Goal: Task Accomplishment & Management: Manage account settings

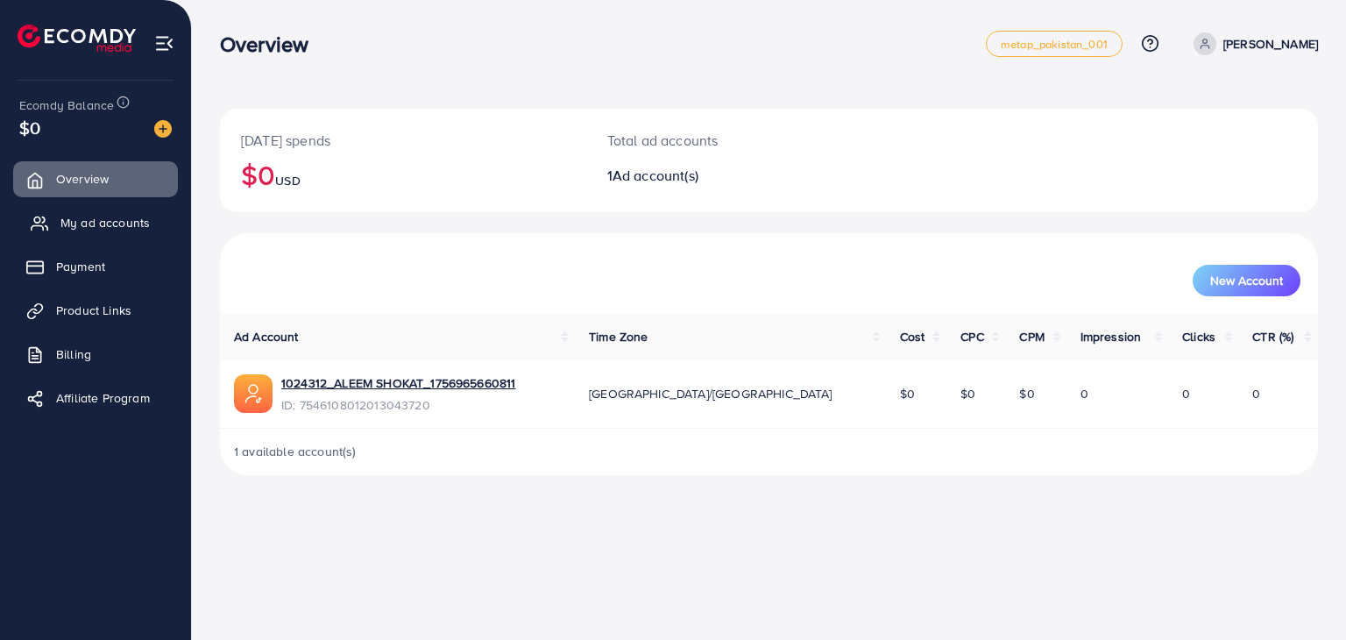
click at [81, 215] on span "My ad accounts" at bounding box center [104, 223] width 89 height 18
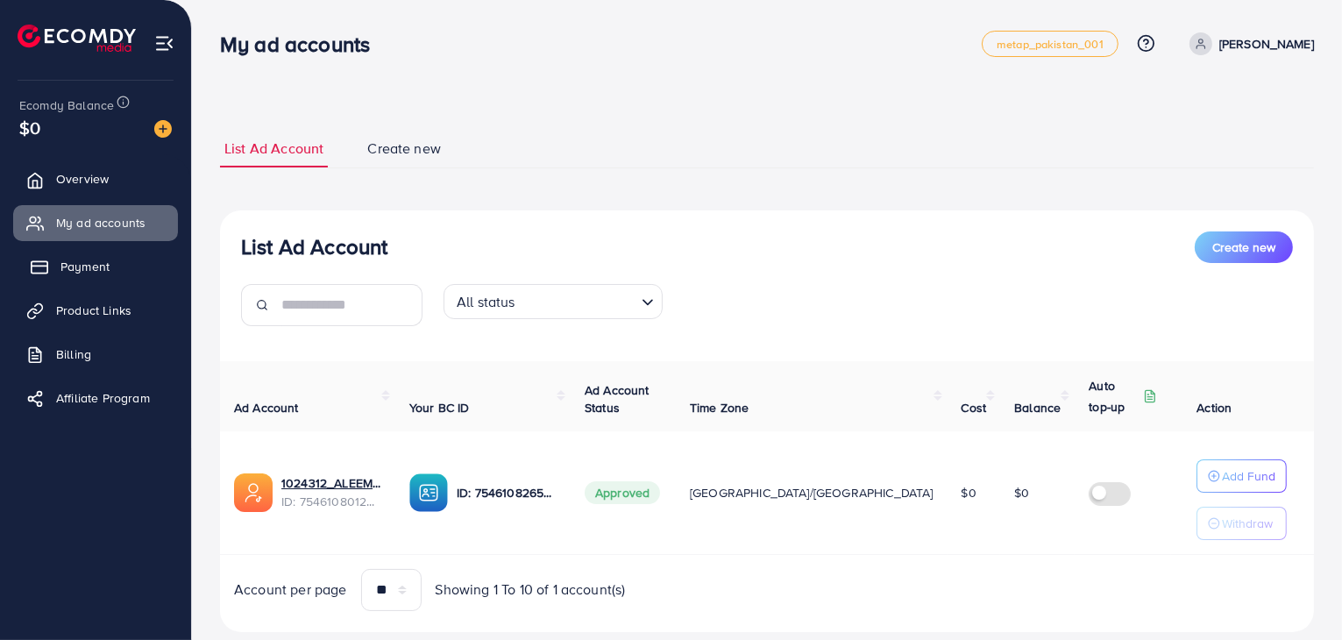
click at [116, 266] on link "Payment" at bounding box center [95, 266] width 165 height 35
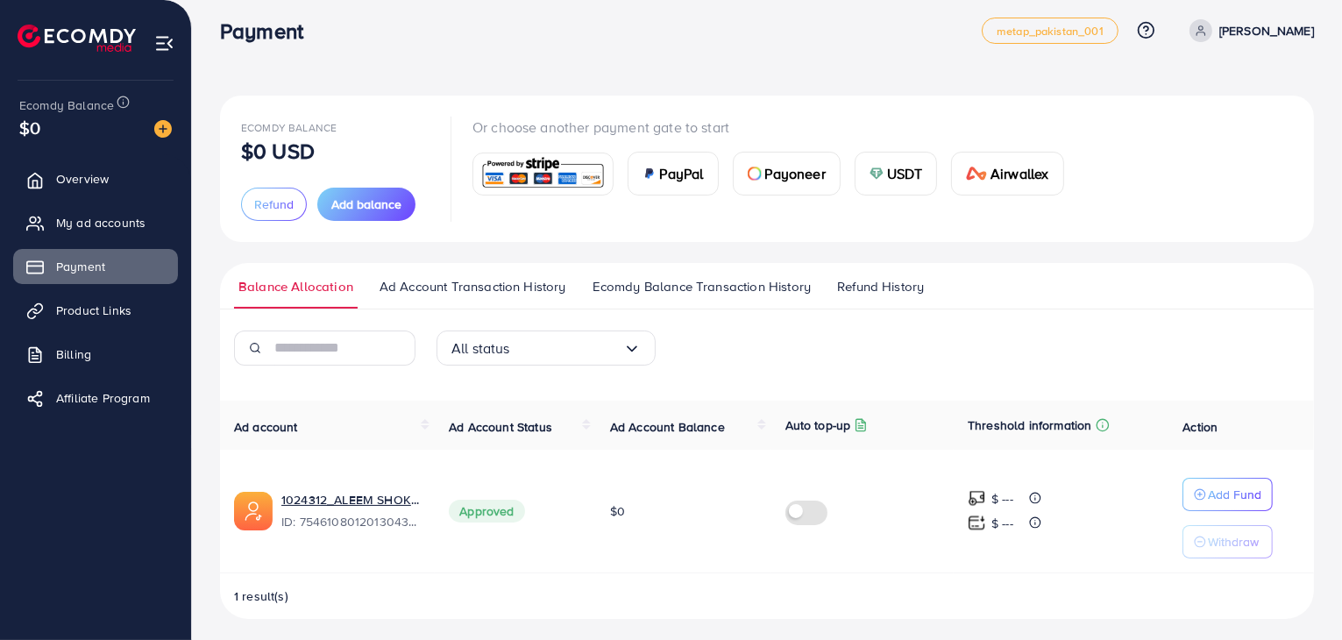
scroll to position [19, 0]
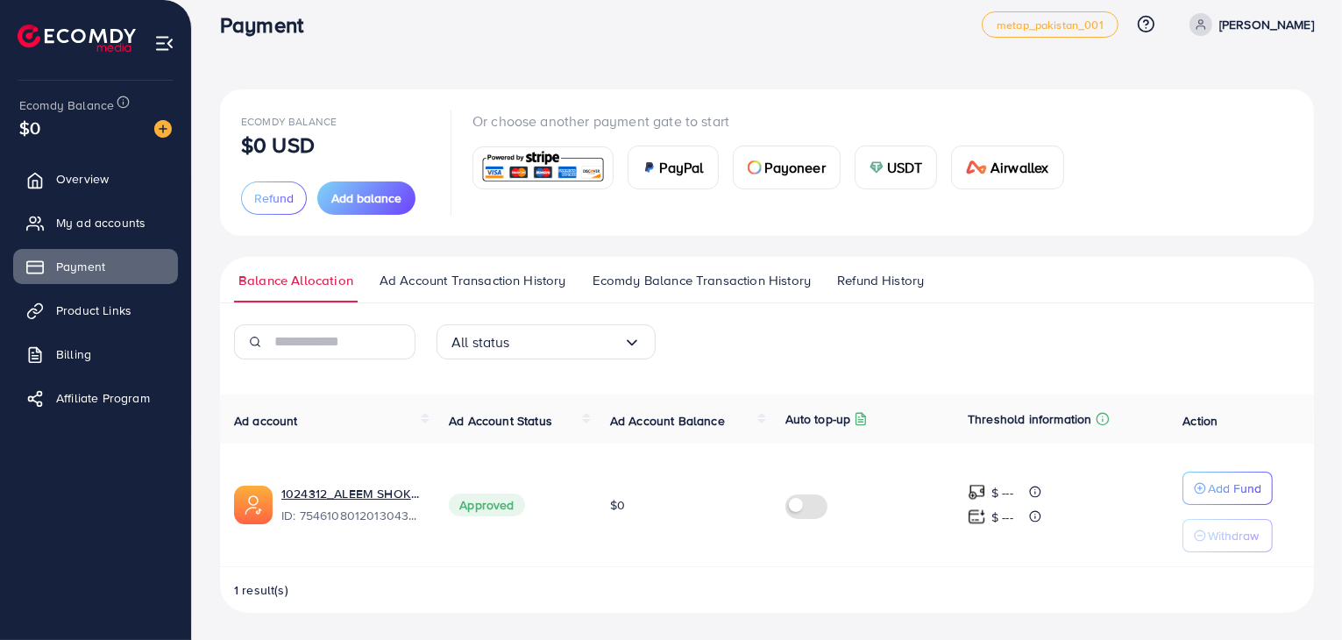
click at [908, 278] on span "Refund History" at bounding box center [880, 280] width 87 height 19
